Goal: Navigation & Orientation: Understand site structure

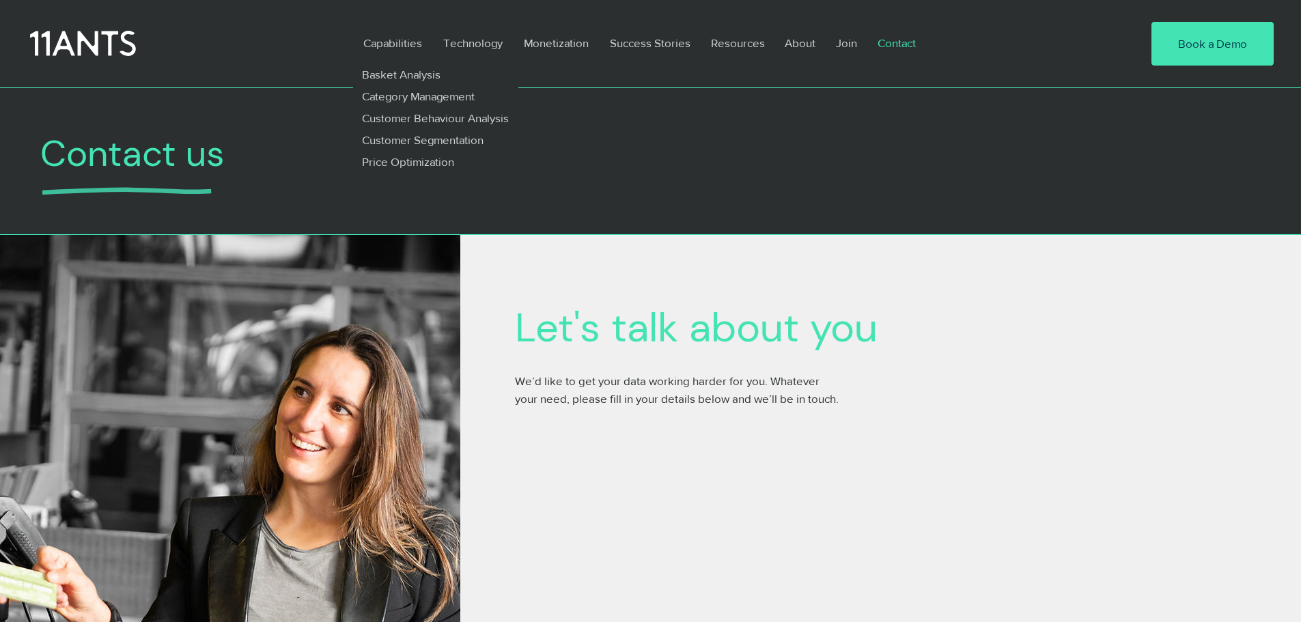
click at [44, 53] on icon at bounding box center [83, 44] width 106 height 31
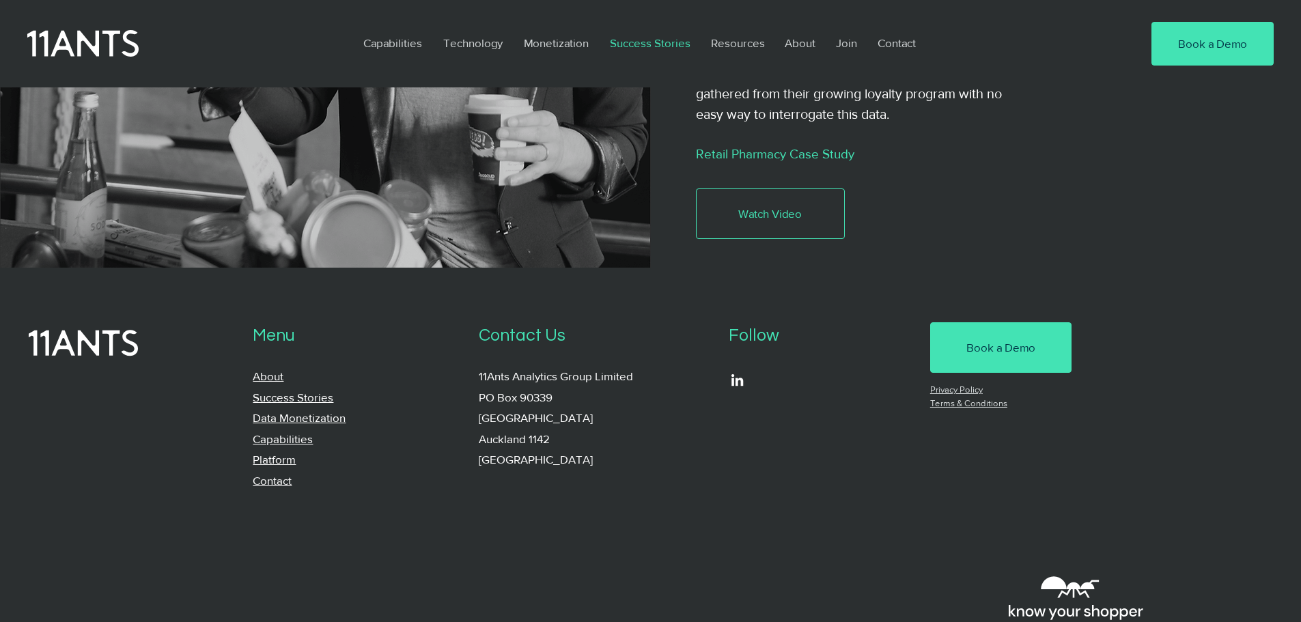
scroll to position [3004, 0]
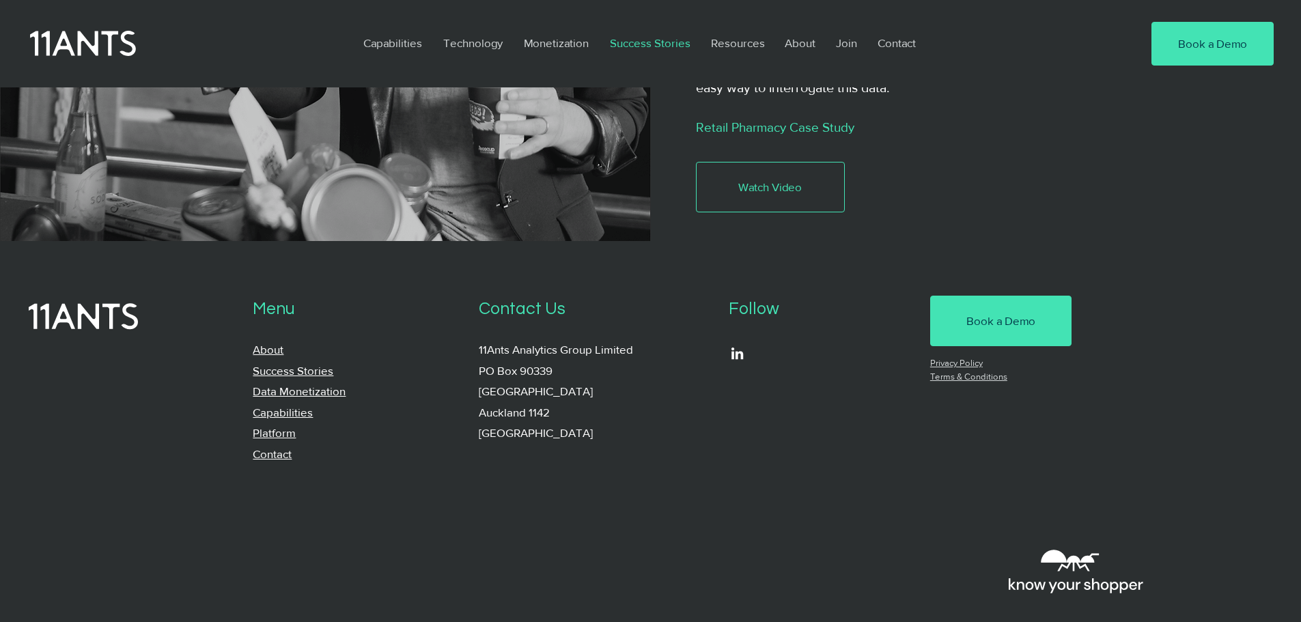
click at [77, 42] on icon at bounding box center [83, 44] width 106 height 31
